Goal: Obtain resource: Download file/media

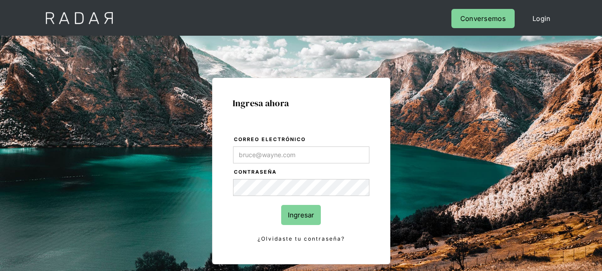
type input "[EMAIL_ADDRESS][DOMAIN_NAME]"
click at [303, 215] on input "Ingresar" at bounding box center [301, 215] width 40 height 20
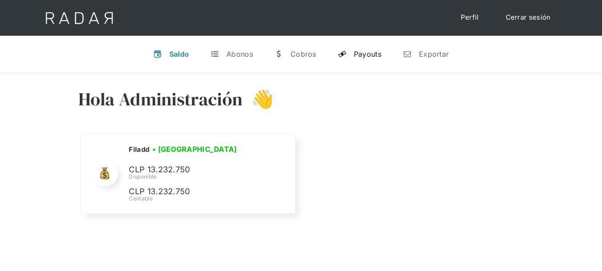
click at [358, 62] on link "y Payouts" at bounding box center [360, 53] width 58 height 23
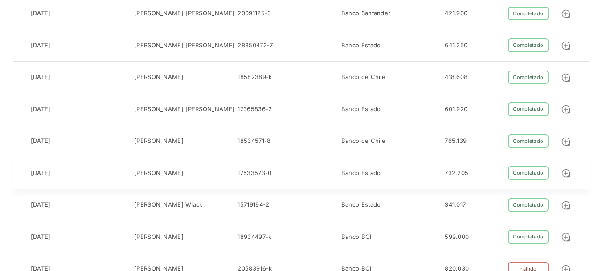
scroll to position [468, 0]
click at [566, 136] on img at bounding box center [566, 141] width 10 height 10
click at [226, 197] on div "[PERSON_NAME] Wlack" at bounding box center [185, 204] width 103 height 14
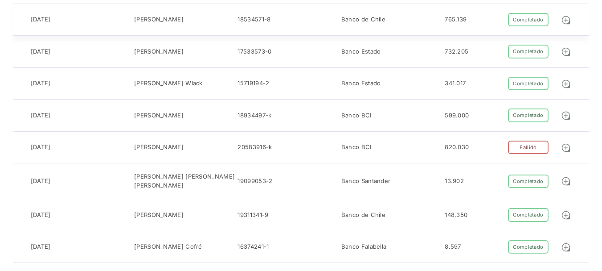
scroll to position [589, 0]
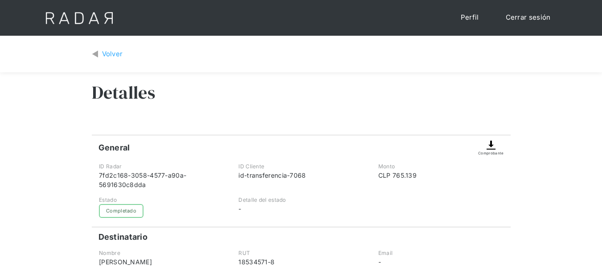
click at [492, 151] on div "Comprobante" at bounding box center [490, 152] width 25 height 5
click at [353, 68] on div "Volver" at bounding box center [301, 54] width 602 height 37
click at [490, 152] on div "Comprobante" at bounding box center [490, 152] width 25 height 5
click at [114, 50] on div "Volver" at bounding box center [112, 54] width 21 height 10
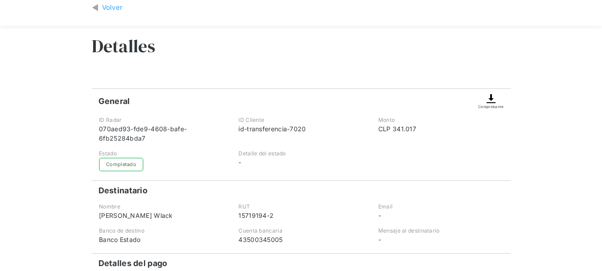
scroll to position [48, 0]
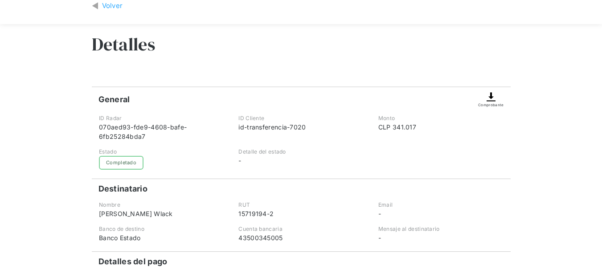
click at [495, 100] on img at bounding box center [491, 96] width 11 height 11
click at [104, 2] on div "Volver" at bounding box center [112, 6] width 21 height 10
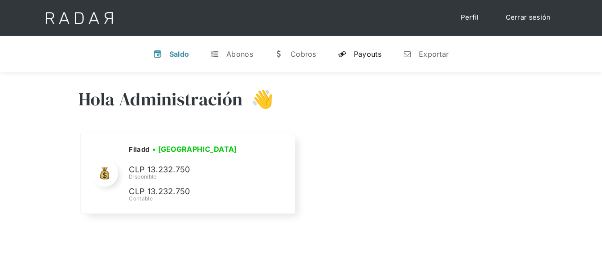
click at [356, 44] on link "y Payouts" at bounding box center [360, 53] width 58 height 23
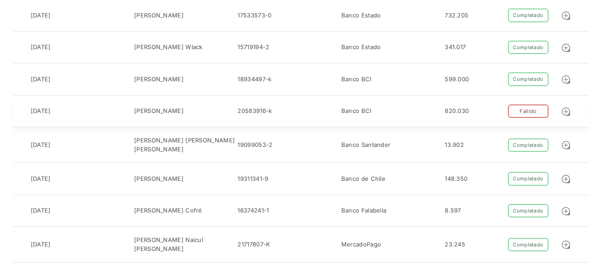
scroll to position [624, 0]
